Goal: Task Accomplishment & Management: Use online tool/utility

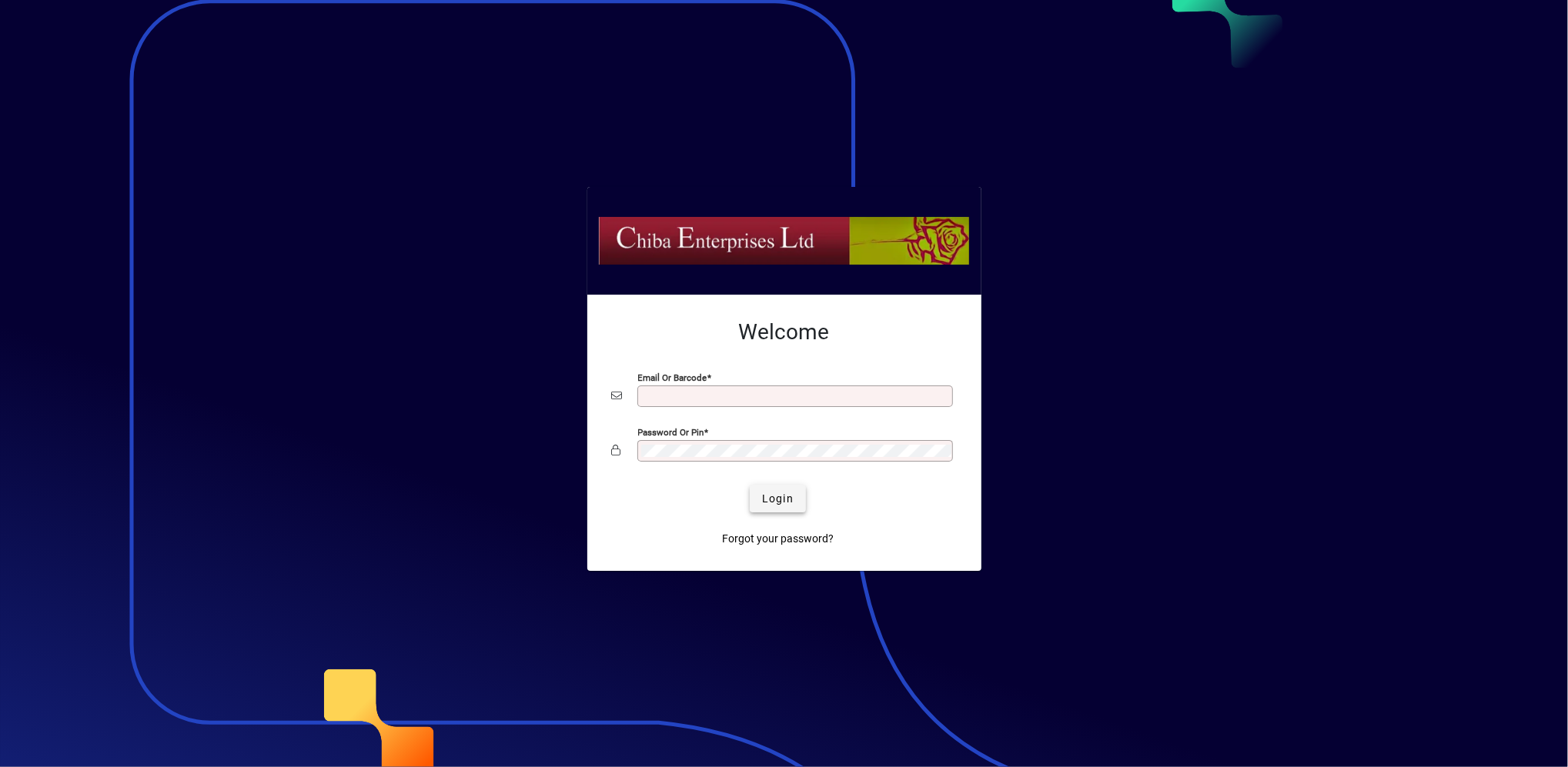
type input "**********"
click at [788, 496] on span "Login" at bounding box center [778, 499] width 32 height 16
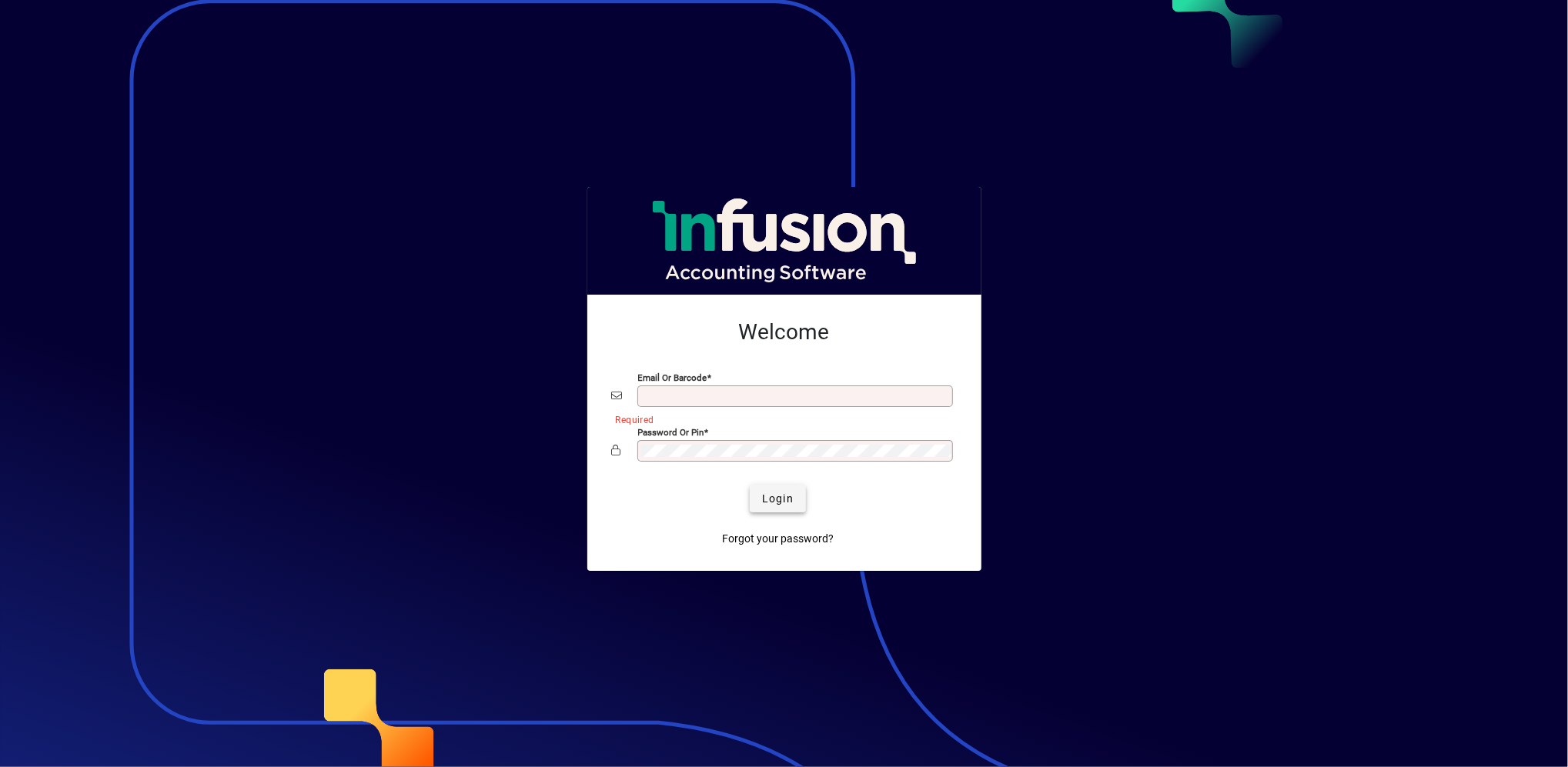
type input "**********"
click at [784, 499] on span "Login" at bounding box center [778, 499] width 32 height 16
